Goal: Complete application form

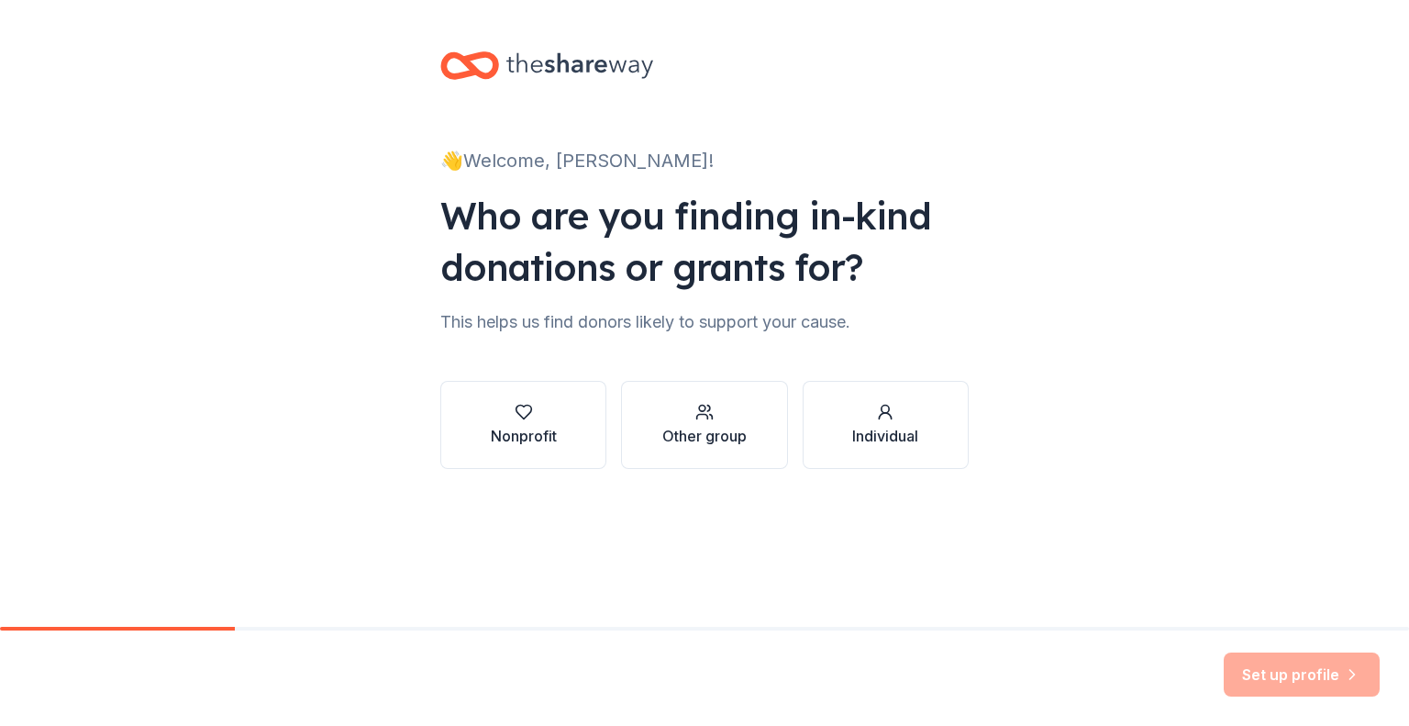
click at [543, 438] on div "Nonprofit" at bounding box center [524, 436] width 66 height 22
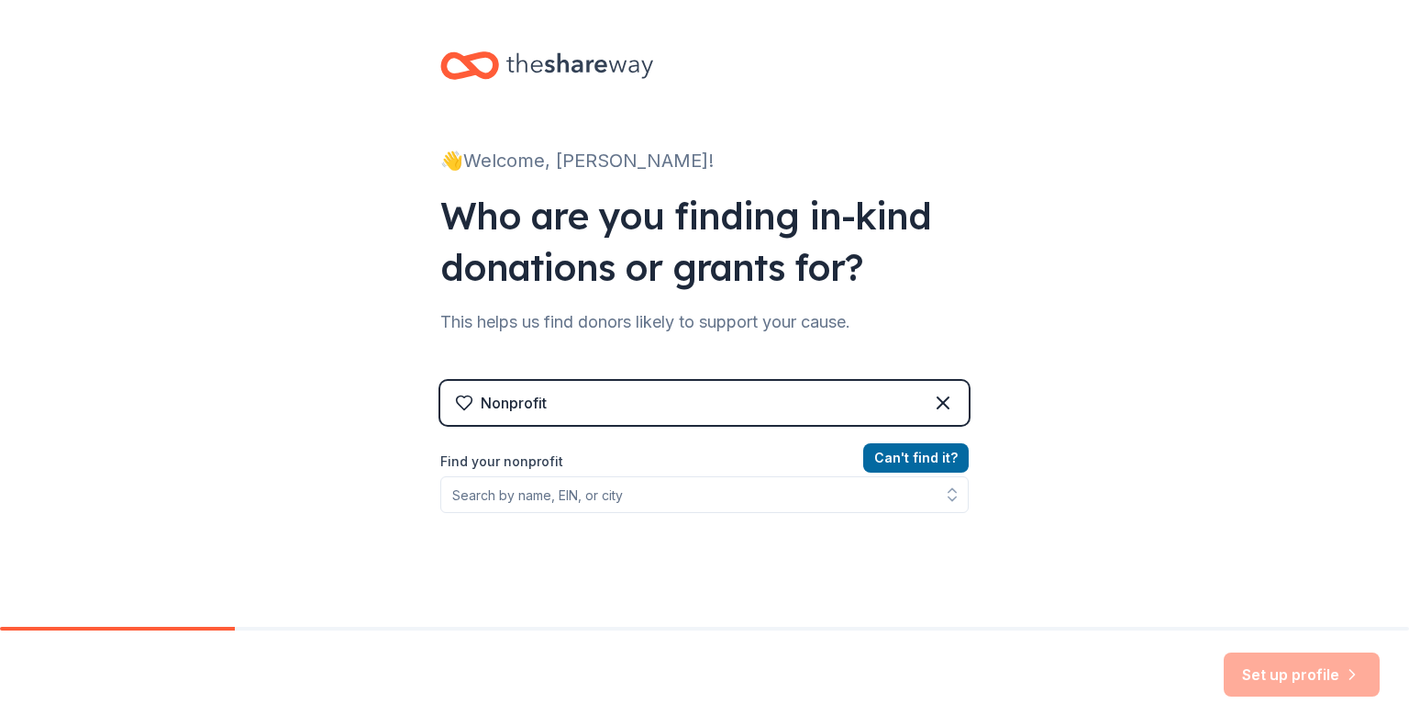
click at [938, 404] on icon at bounding box center [943, 402] width 11 height 11
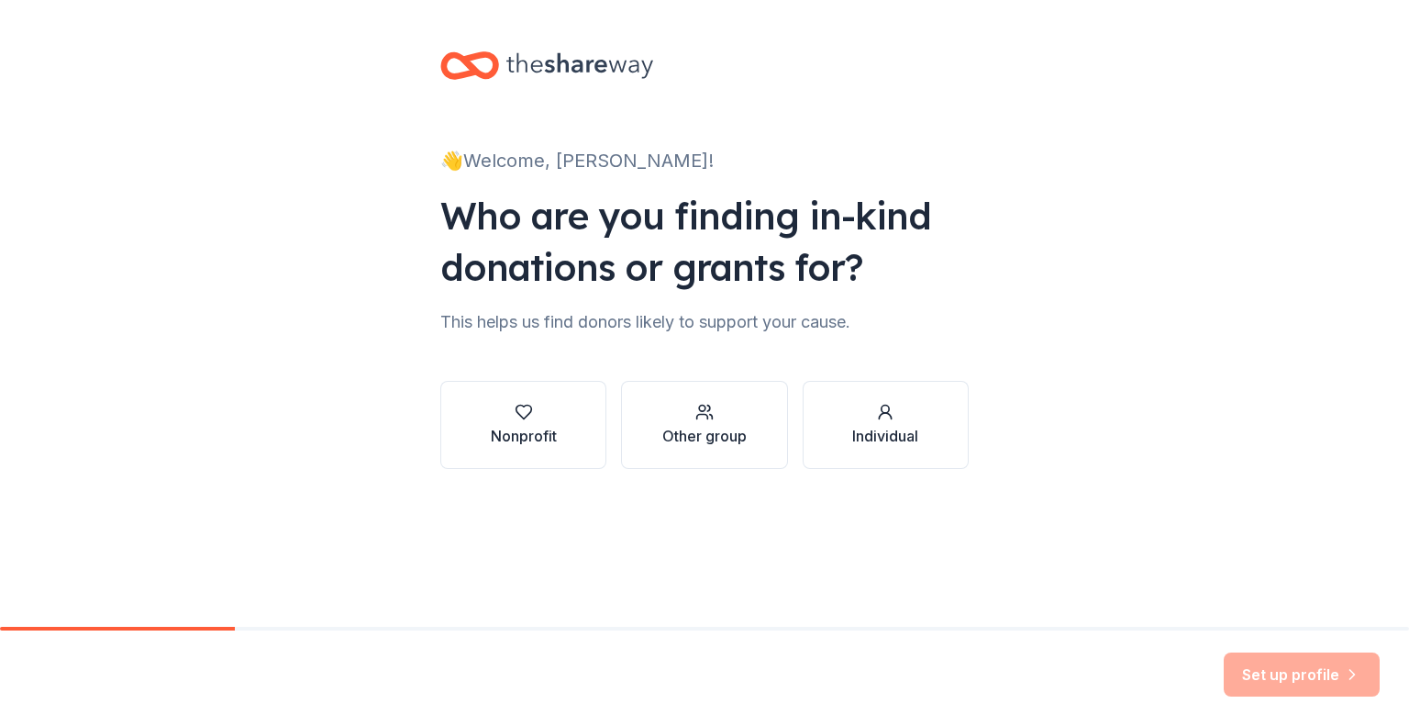
click at [694, 389] on button "Other group" at bounding box center [704, 425] width 166 height 88
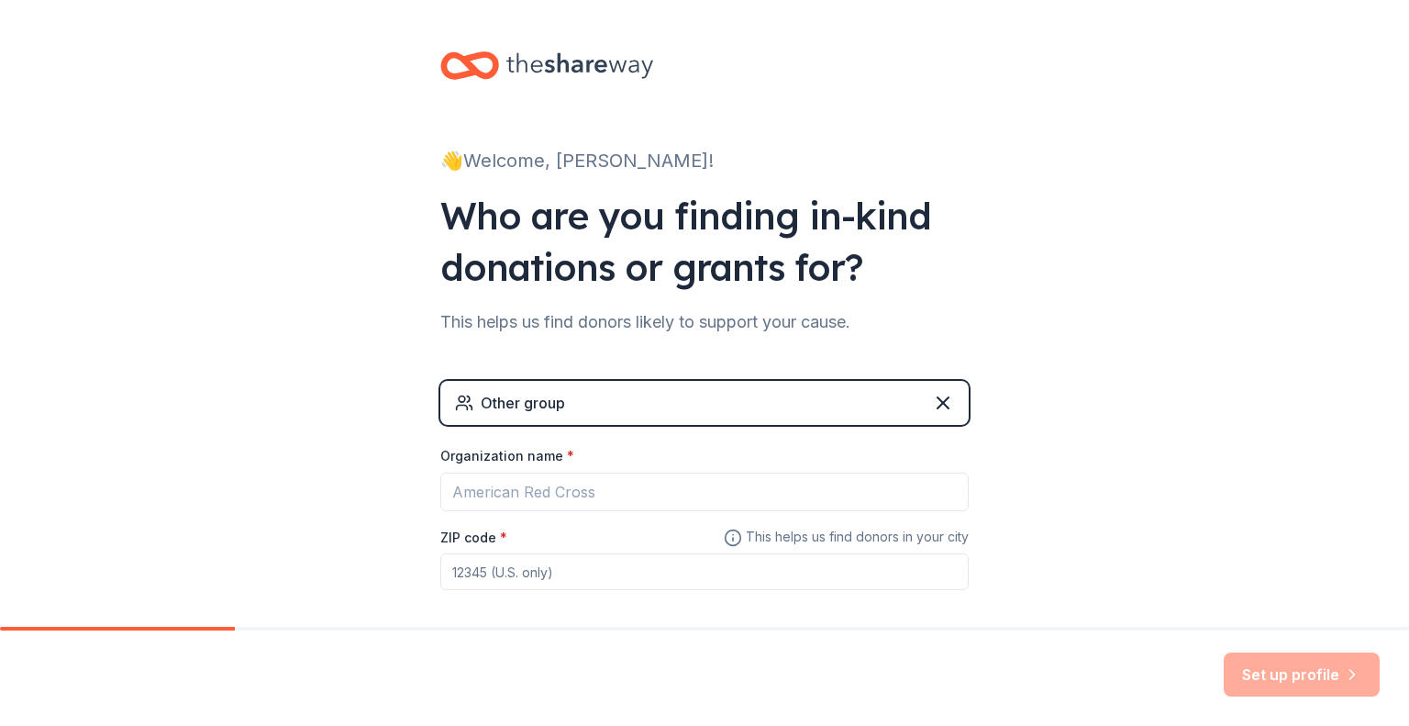
click at [910, 405] on div "Other group" at bounding box center [704, 403] width 528 height 44
click at [932, 404] on icon at bounding box center [943, 403] width 22 height 22
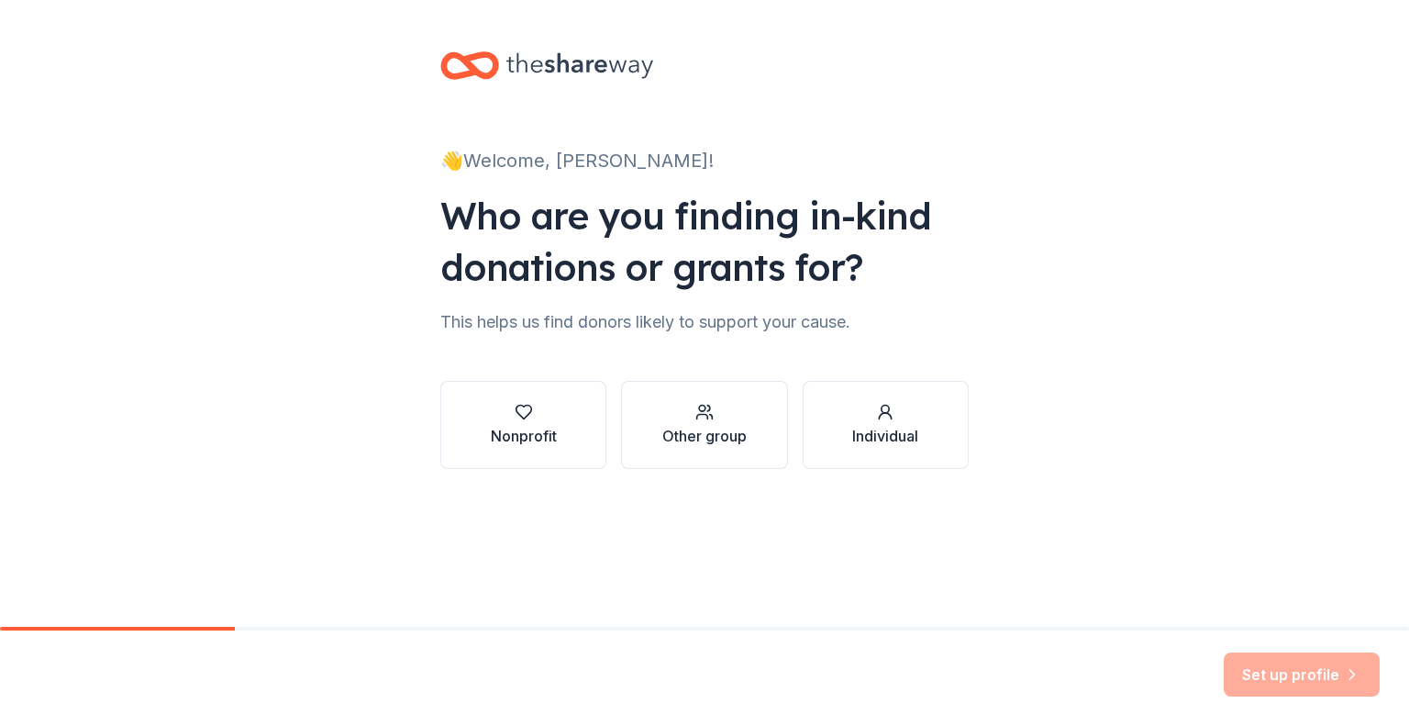
click at [716, 439] on div "Other group" at bounding box center [704, 436] width 84 height 22
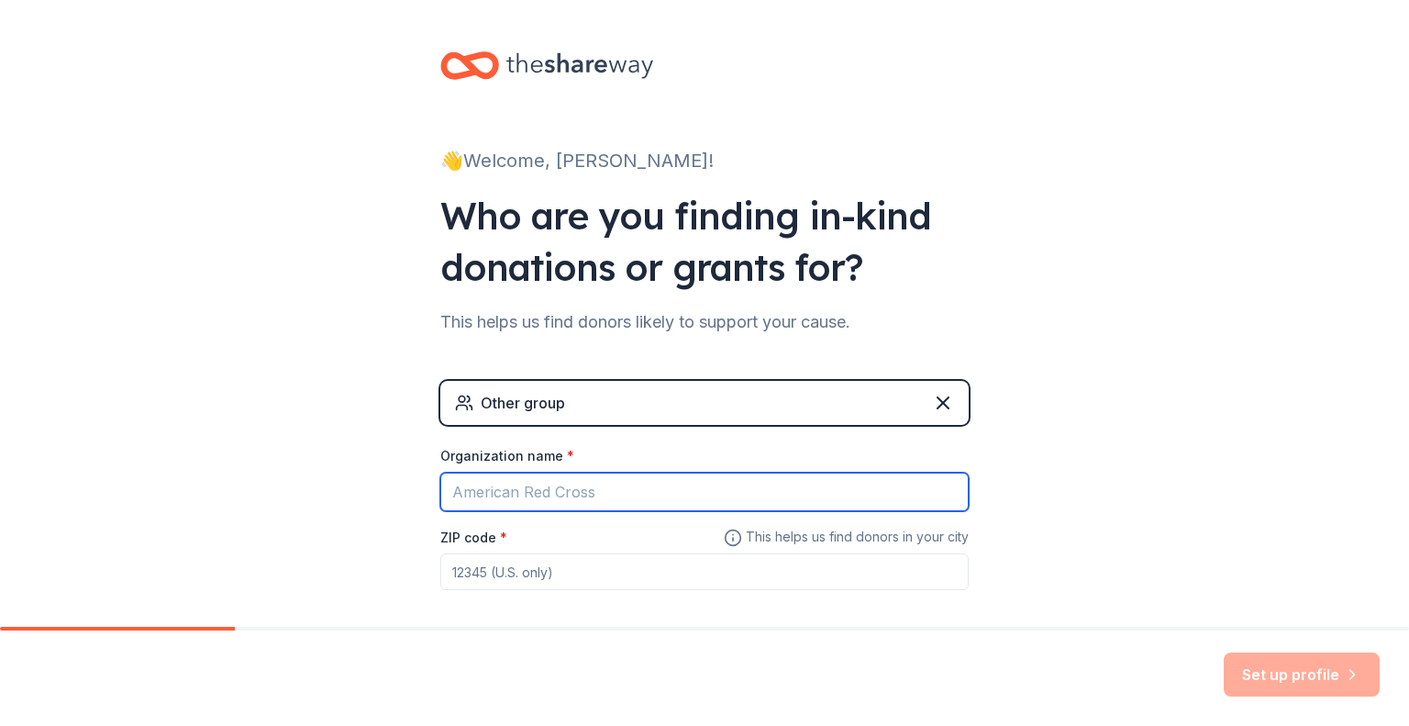
click at [615, 505] on input "Organization name *" at bounding box center [704, 491] width 528 height 39
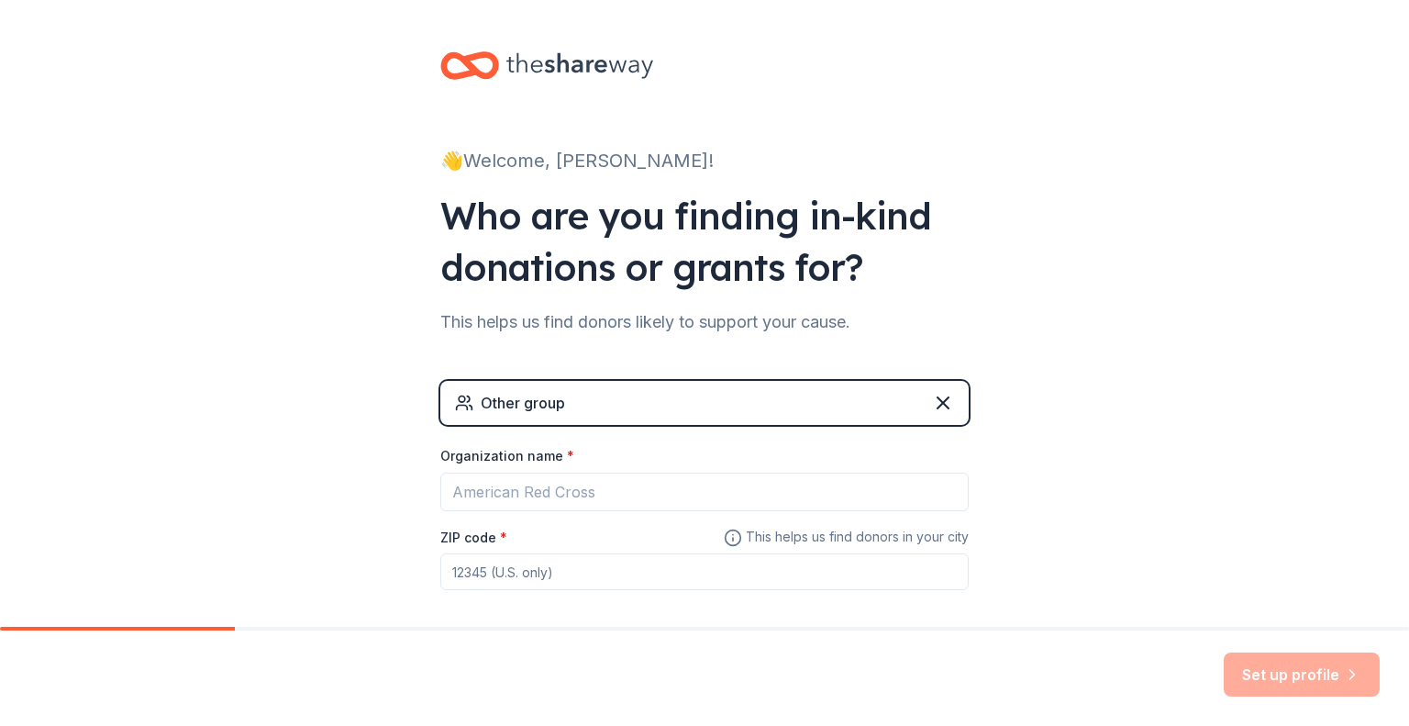
click at [939, 402] on icon at bounding box center [943, 403] width 22 height 22
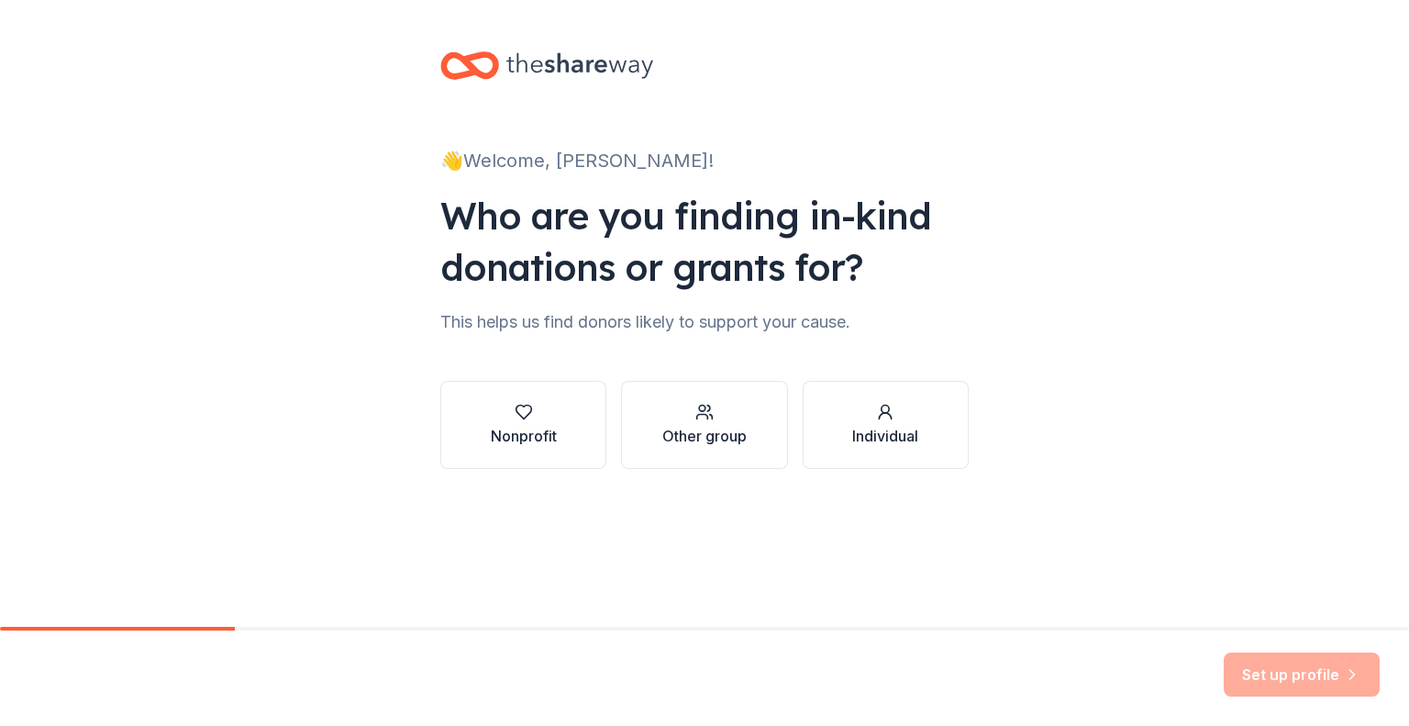
click at [569, 432] on button "Nonprofit" at bounding box center [523, 425] width 166 height 88
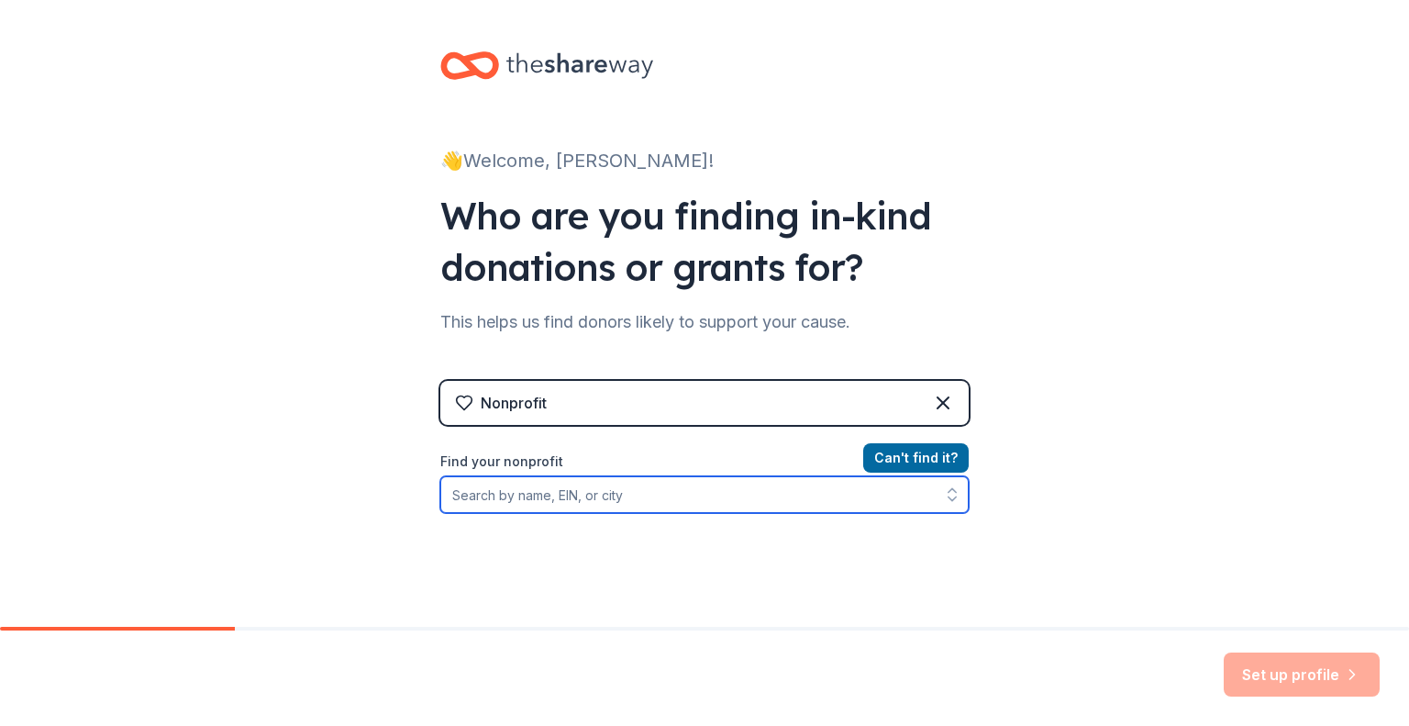
click at [570, 505] on input "Find your nonprofit" at bounding box center [704, 494] width 528 height 37
click at [775, 477] on input "[GEOGRAPHIC_DATA][US_STATE]" at bounding box center [704, 494] width 528 height 37
click at [961, 495] on button "button" at bounding box center [952, 494] width 33 height 37
click at [954, 495] on icon "button" at bounding box center [952, 494] width 18 height 18
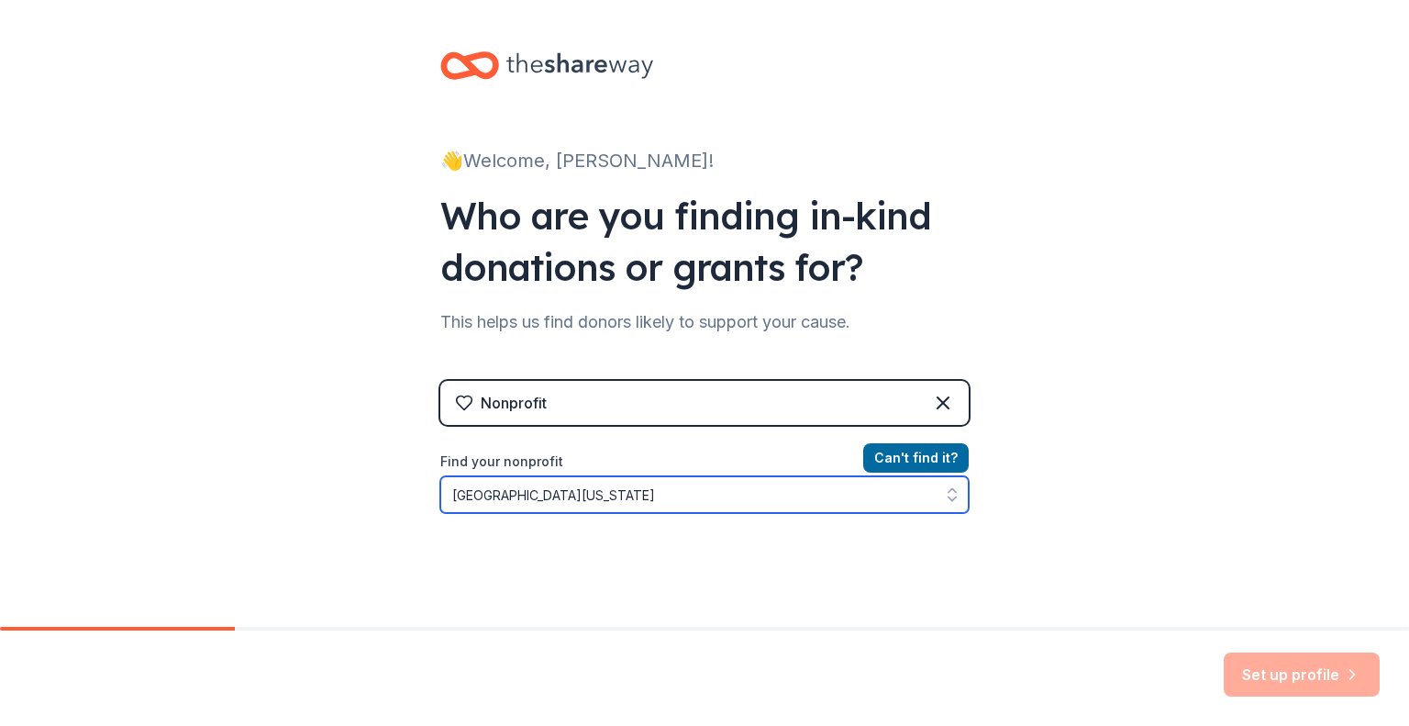
click at [741, 491] on input "[GEOGRAPHIC_DATA][US_STATE]" at bounding box center [704, 494] width 528 height 37
type input "U"
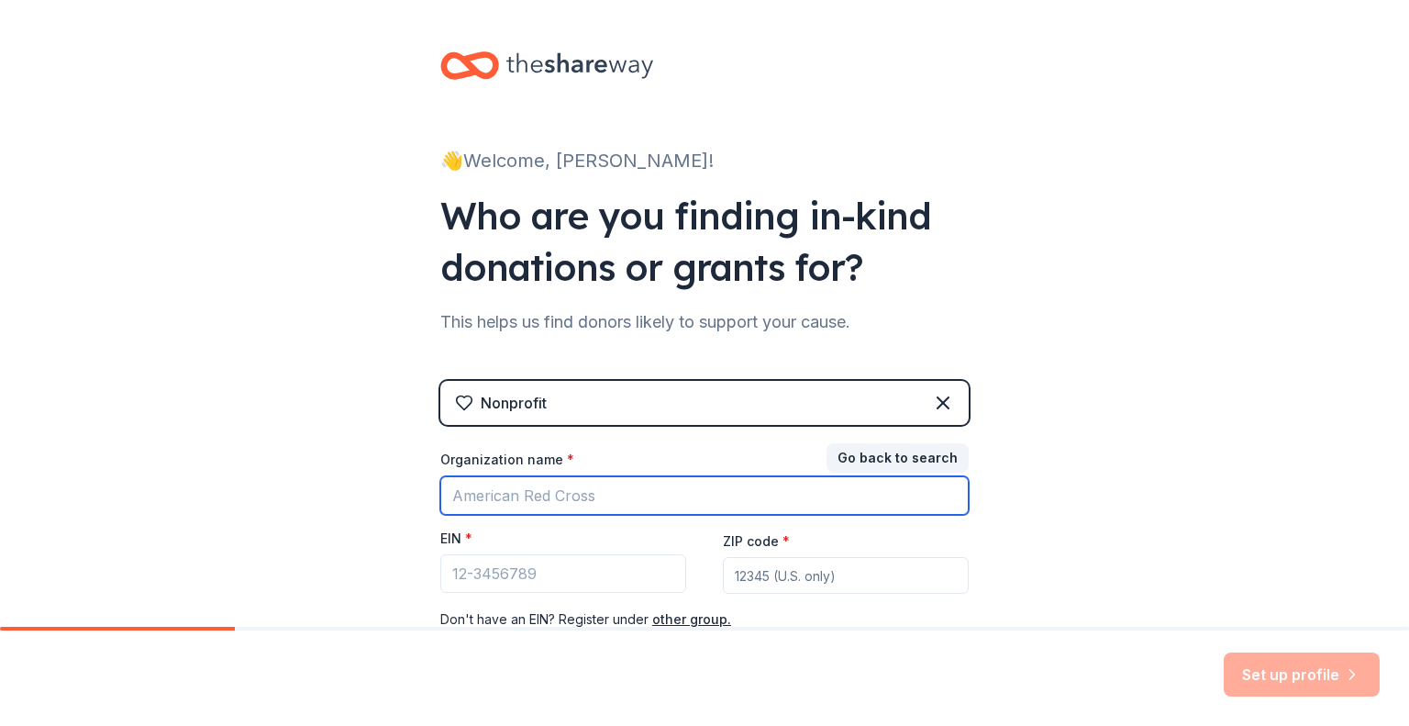
click at [854, 478] on input "Organization name *" at bounding box center [704, 495] width 528 height 39
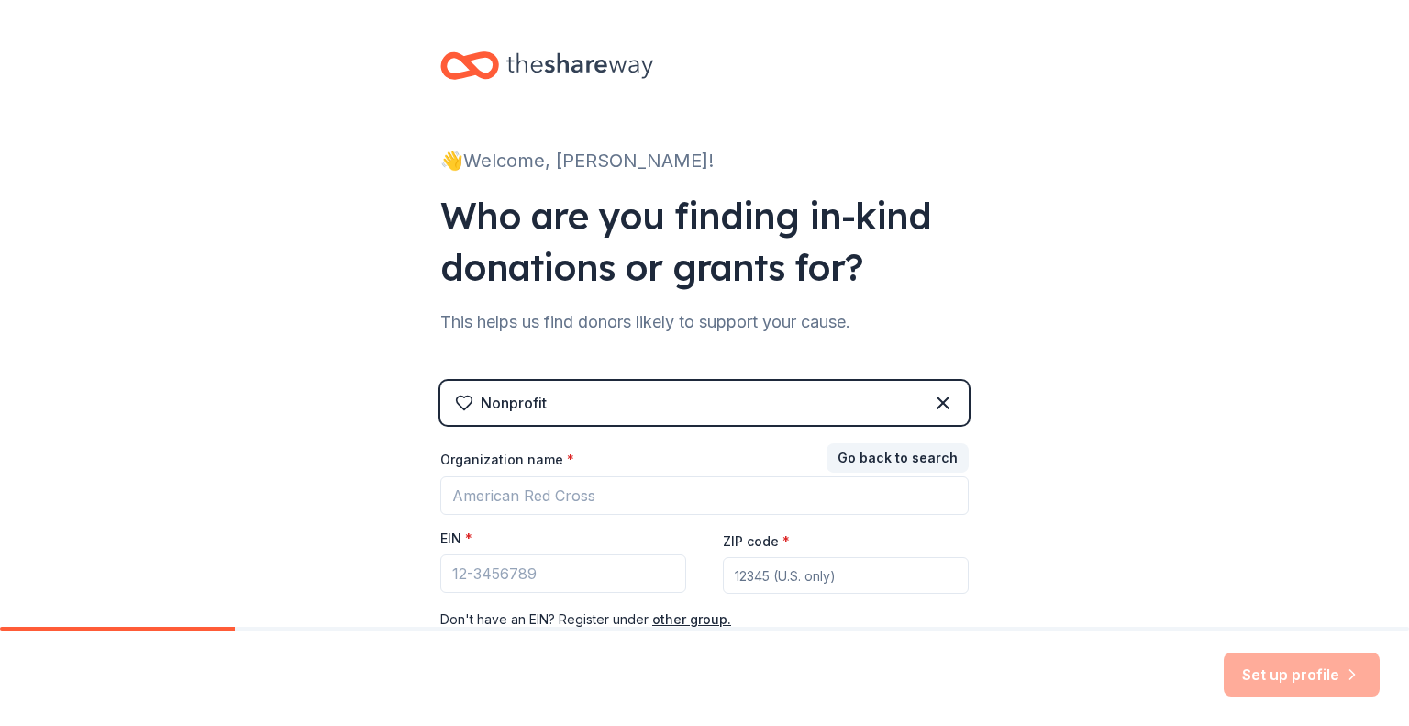
click at [895, 440] on div "Nonprofit Go back to search Organization name * EIN * ZIP code * Don ' t have a…" at bounding box center [704, 524] width 528 height 286
